Goal: Information Seeking & Learning: Check status

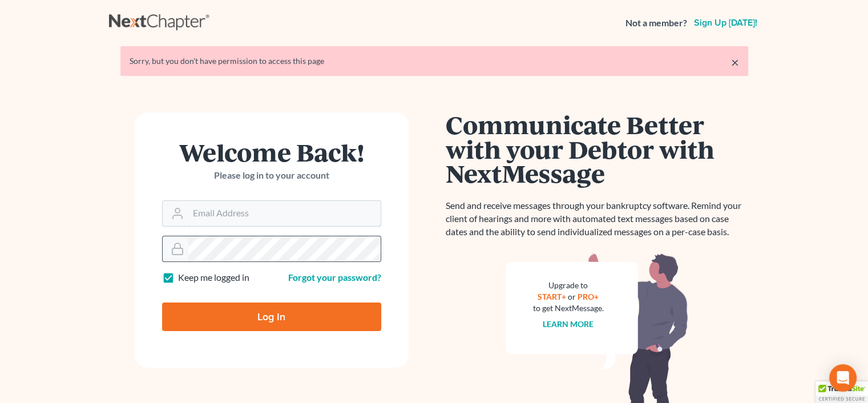
type input "[PERSON_NAME][EMAIL_ADDRESS][PERSON_NAME][DOMAIN_NAME]"
click at [346, 299] on form "Welcome Back! Please log in to your account Email Address rachel@farthing.legal…" at bounding box center [272, 239] width 274 height 255
click at [212, 317] on input "Log In" at bounding box center [271, 316] width 219 height 29
type input "Thinking..."
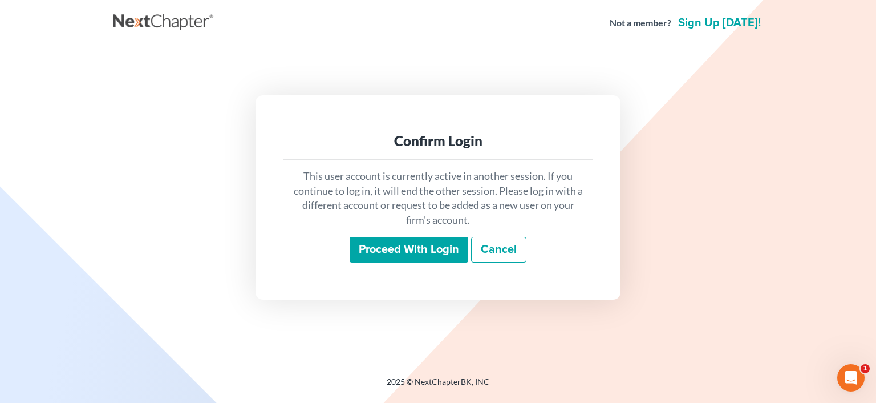
click at [440, 242] on input "Proceed with login" at bounding box center [409, 250] width 119 height 26
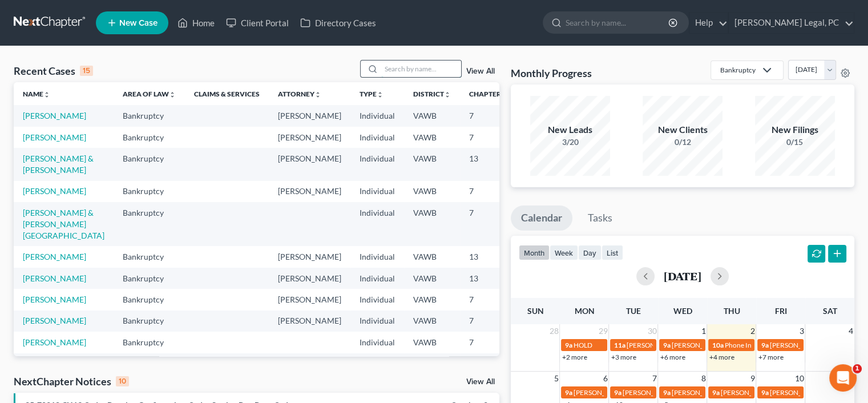
click at [388, 72] on input "search" at bounding box center [421, 68] width 80 height 17
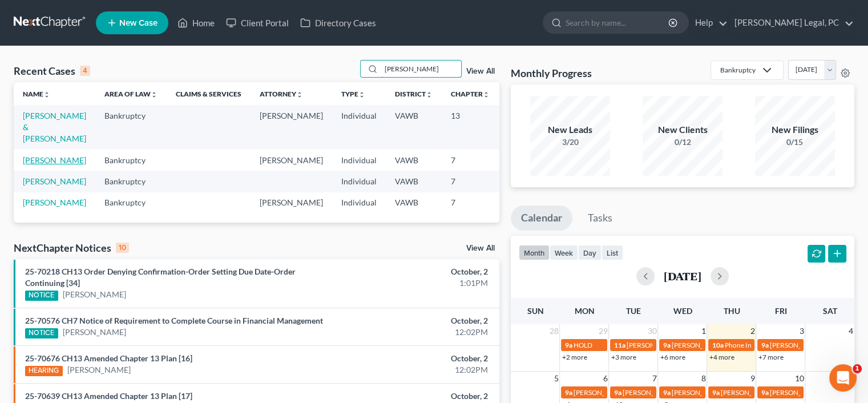
type input "[PERSON_NAME]"
click at [39, 165] on link "[PERSON_NAME]" at bounding box center [54, 160] width 63 height 10
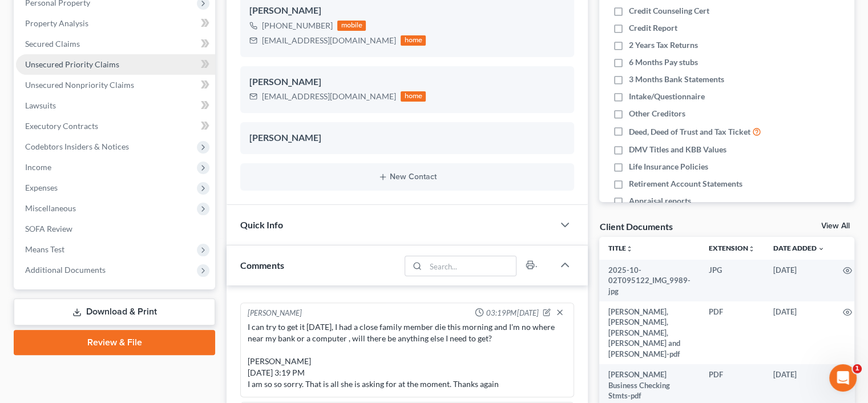
scroll to position [228, 0]
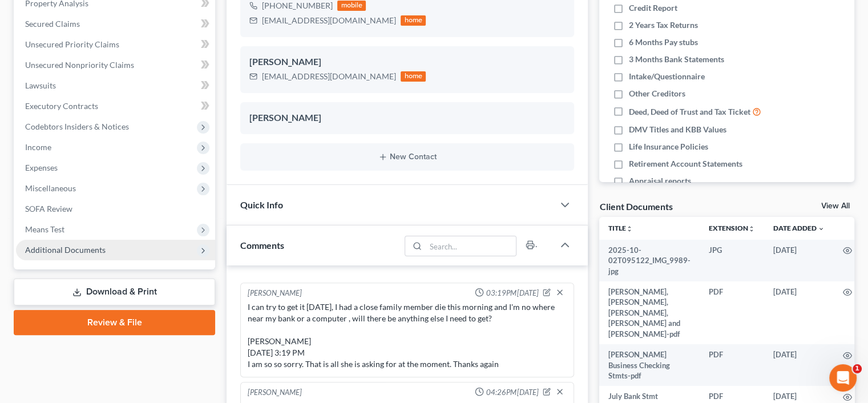
click at [29, 251] on span "Additional Documents" at bounding box center [65, 250] width 80 height 10
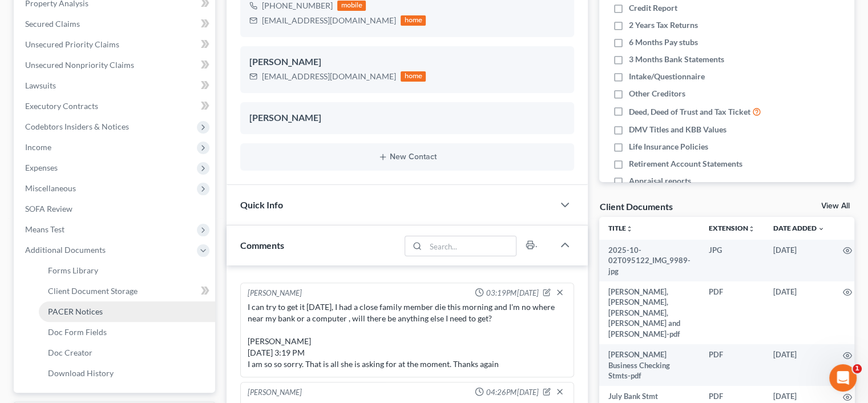
click at [48, 314] on span "PACER Notices" at bounding box center [75, 311] width 55 height 10
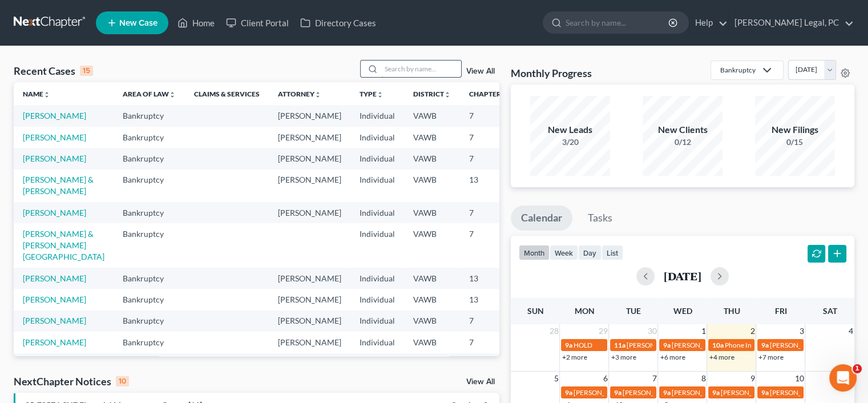
click at [420, 62] on input "search" at bounding box center [421, 68] width 80 height 17
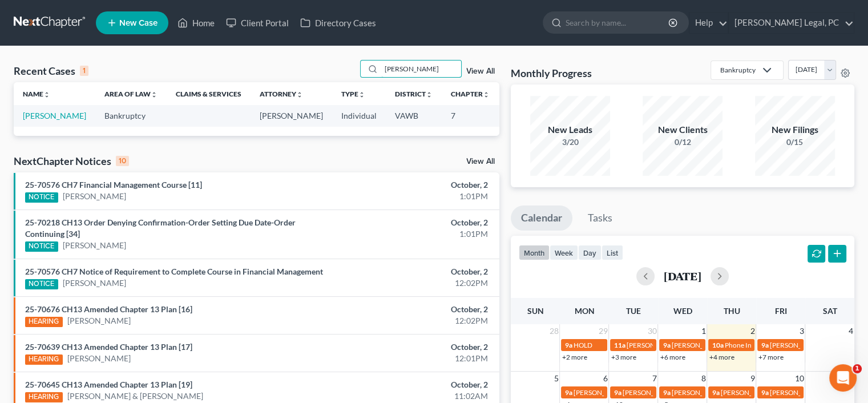
type input "[PERSON_NAME]"
click at [43, 121] on td "[PERSON_NAME]" at bounding box center [55, 115] width 82 height 21
click at [42, 120] on link "[PERSON_NAME]" at bounding box center [54, 116] width 63 height 10
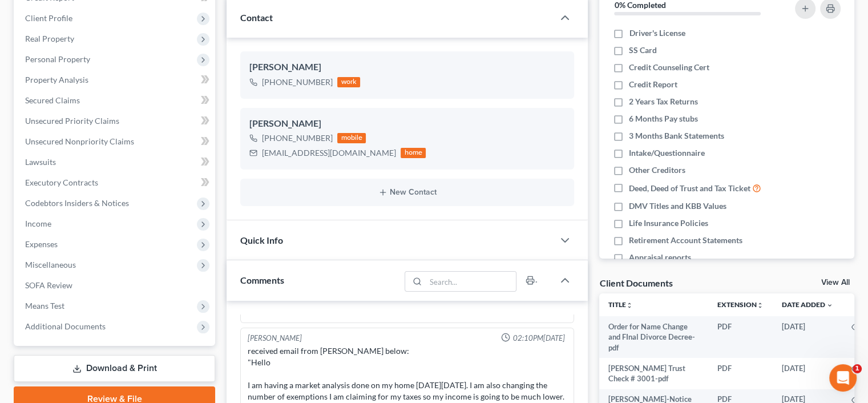
scroll to position [171, 0]
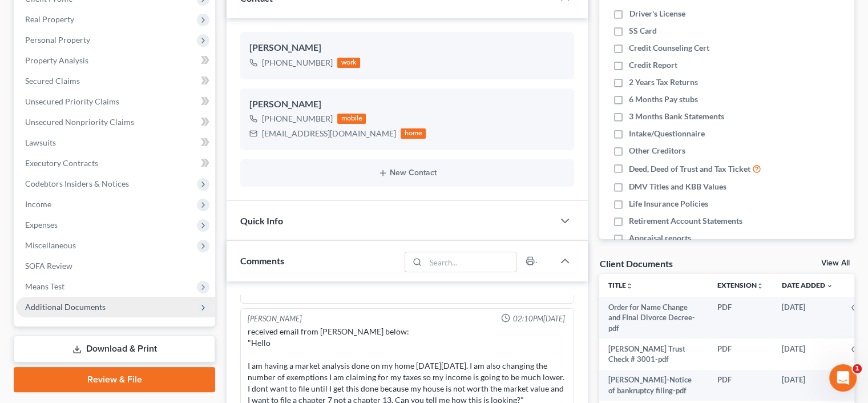
click at [25, 302] on span "Additional Documents" at bounding box center [65, 307] width 80 height 10
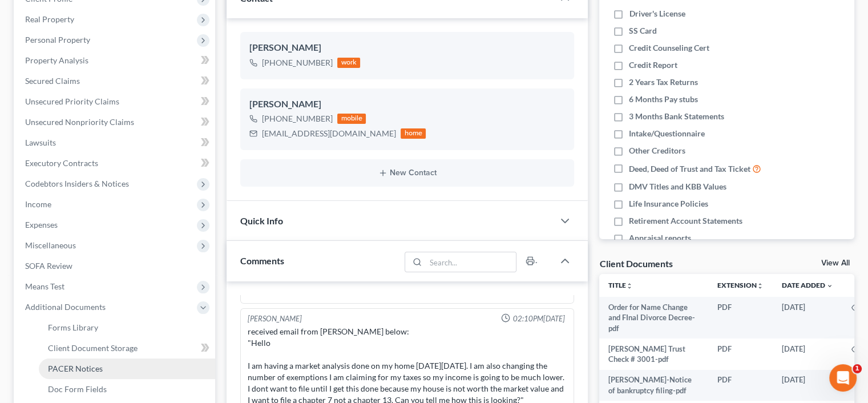
click at [52, 373] on link "PACER Notices" at bounding box center [127, 368] width 176 height 21
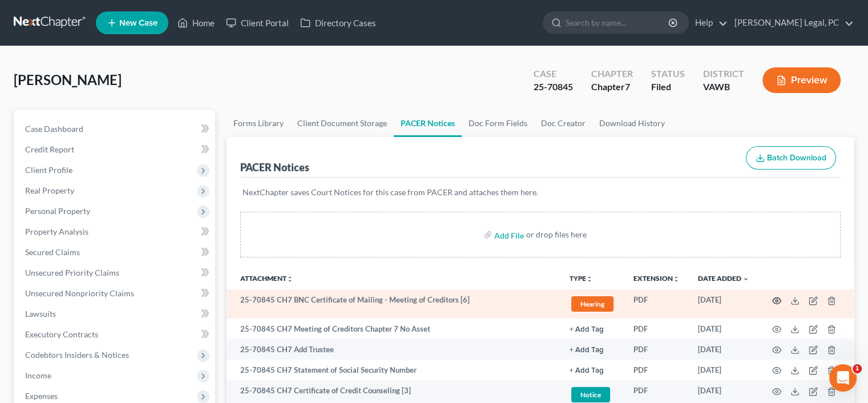
click at [777, 301] on circle "button" at bounding box center [776, 301] width 2 height 2
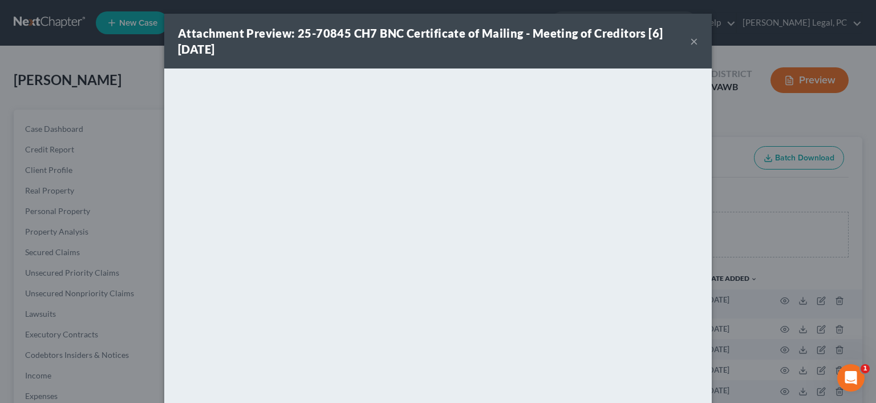
click at [690, 42] on button "×" at bounding box center [694, 41] width 8 height 14
